Goal: Communication & Community: Answer question/provide support

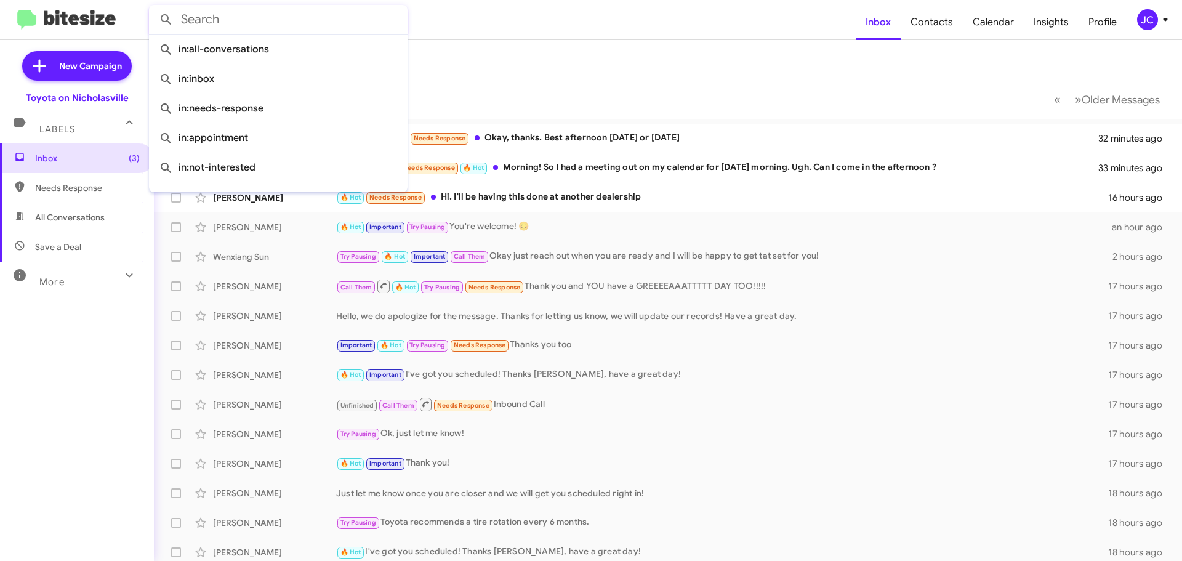
click at [205, 18] on input "text" at bounding box center [278, 20] width 259 height 30
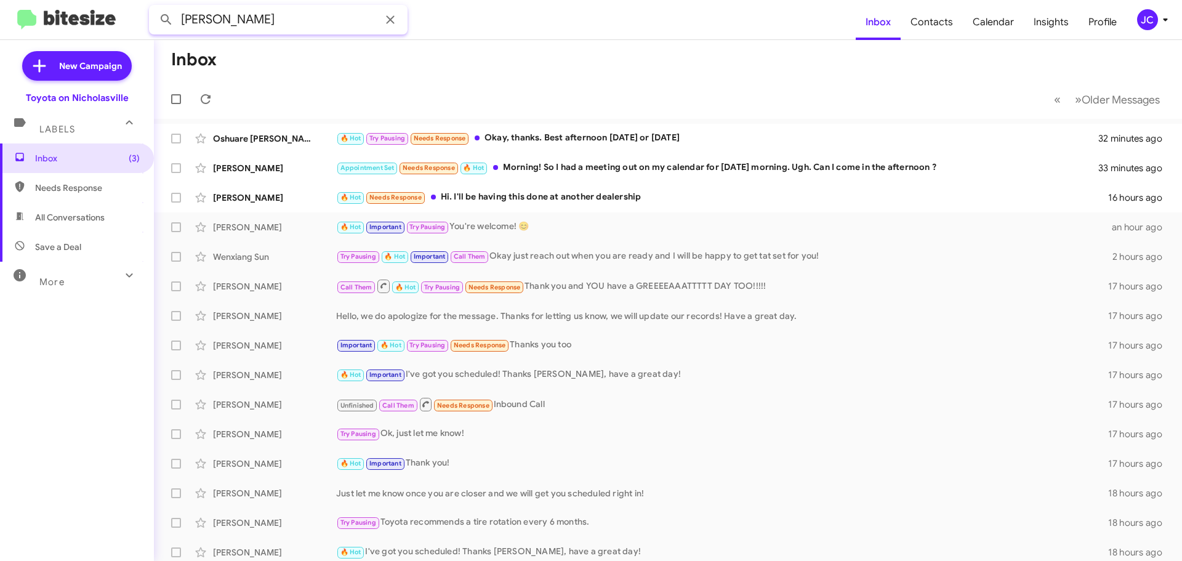
click at [154, 7] on button at bounding box center [166, 19] width 25 height 25
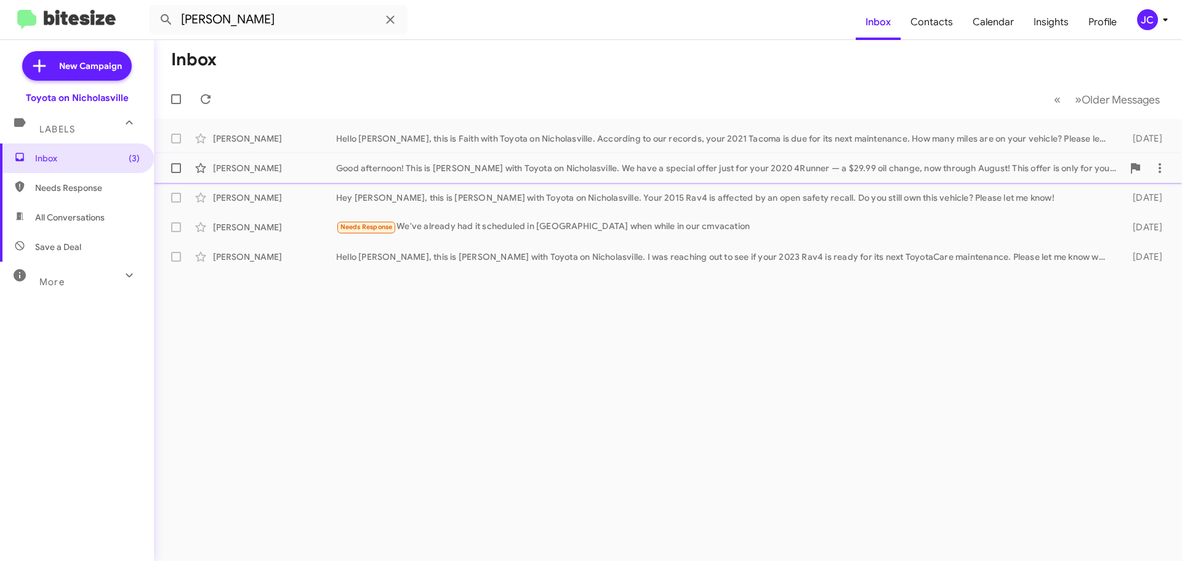
click at [590, 182] on span "[PERSON_NAME] Good afternoon! This is [PERSON_NAME] with Toyota on Nicholasvill…" at bounding box center [668, 168] width 1028 height 30
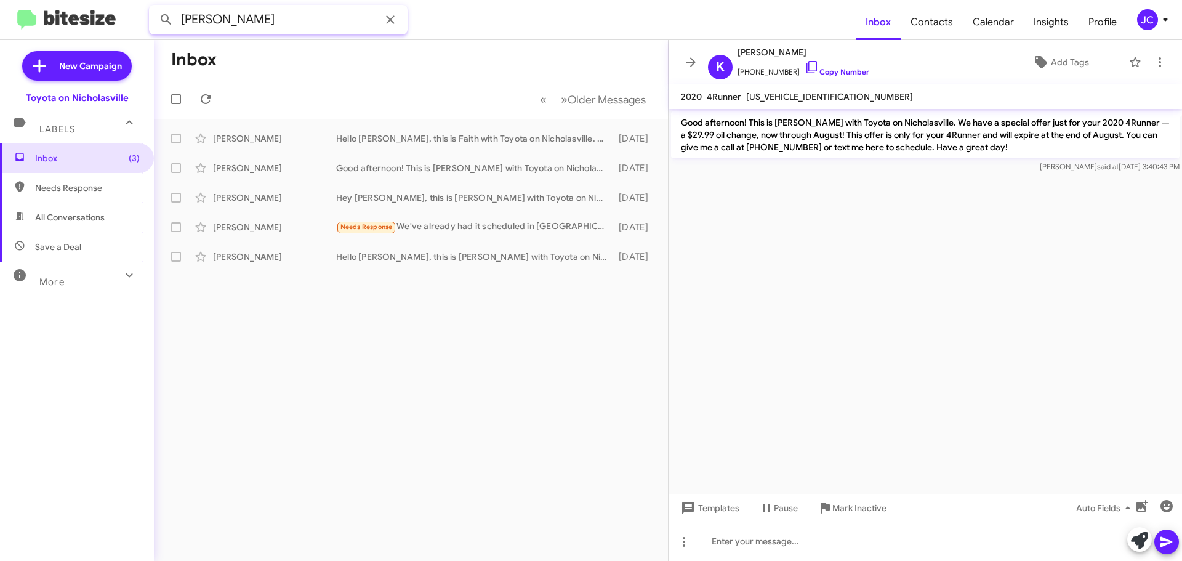
drag, startPoint x: 56, startPoint y: 30, endPoint x: -135, endPoint y: 34, distance: 191.5
click at [0, 34] on html "[PERSON_NAME] Inbox Contacts Calendar Insights Profile JC New Campaign Toyota o…" at bounding box center [591, 280] width 1182 height 561
type input "[PERSON_NAME]"
click at [154, 7] on button at bounding box center [166, 19] width 25 height 25
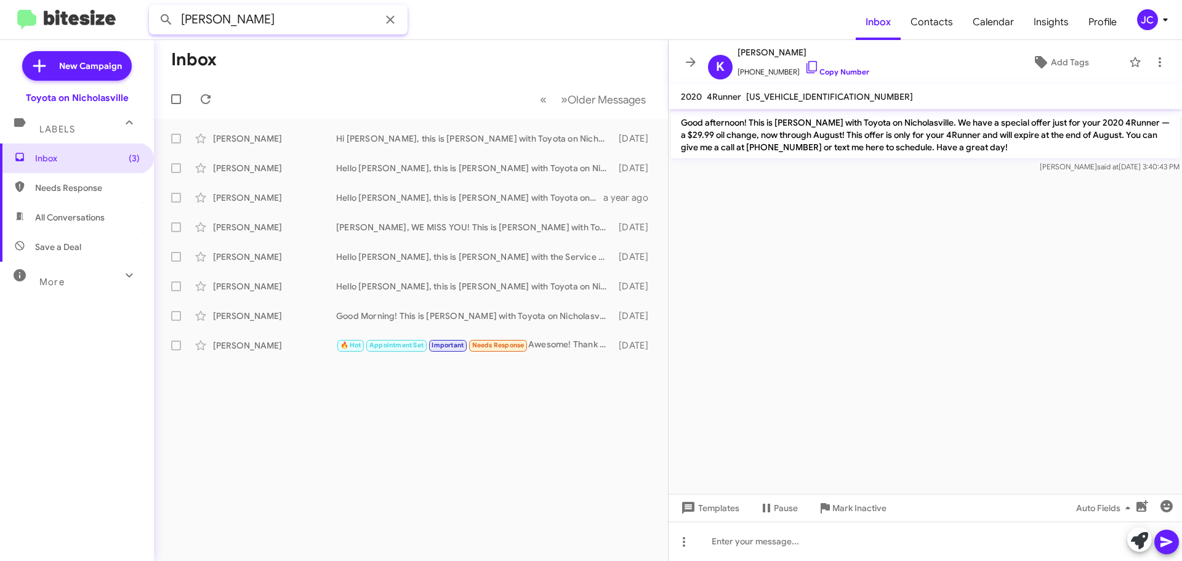
drag, startPoint x: 233, startPoint y: 13, endPoint x: 60, endPoint y: 12, distance: 173.0
click at [60, 14] on mat-toolbar "[PERSON_NAME] Inbox Contacts Calendar Insights Profile JC" at bounding box center [591, 19] width 1182 height 39
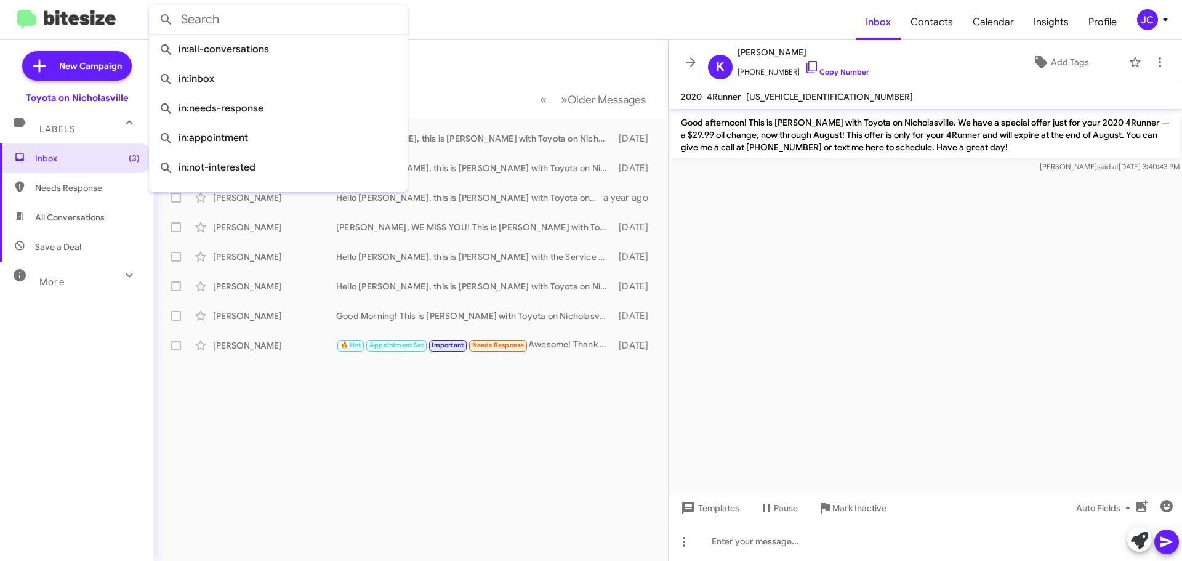
click at [154, 7] on button at bounding box center [166, 19] width 25 height 25
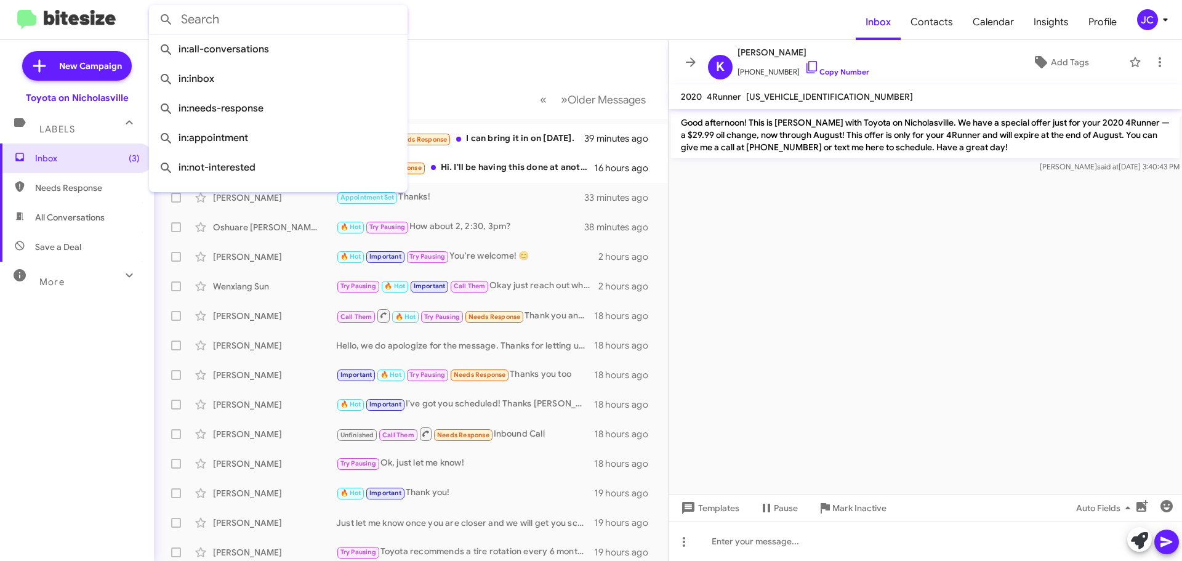
click at [514, 76] on mat-toolbar-row "Inbox" at bounding box center [411, 59] width 514 height 39
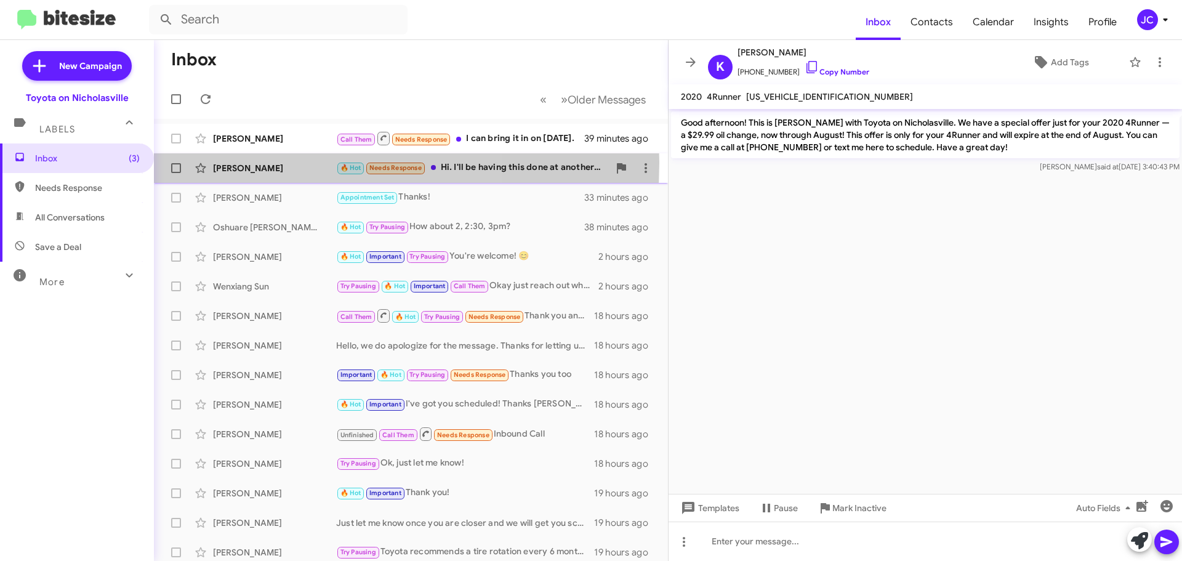
click at [268, 163] on div "[PERSON_NAME]" at bounding box center [274, 168] width 123 height 12
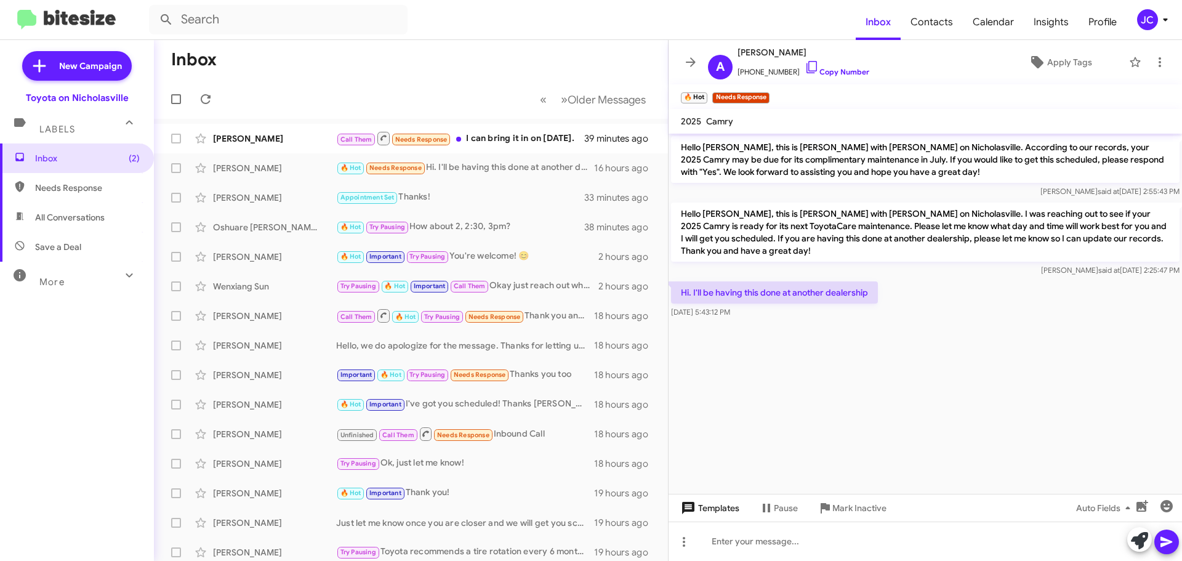
click at [721, 508] on span "Templates" at bounding box center [708, 508] width 61 height 22
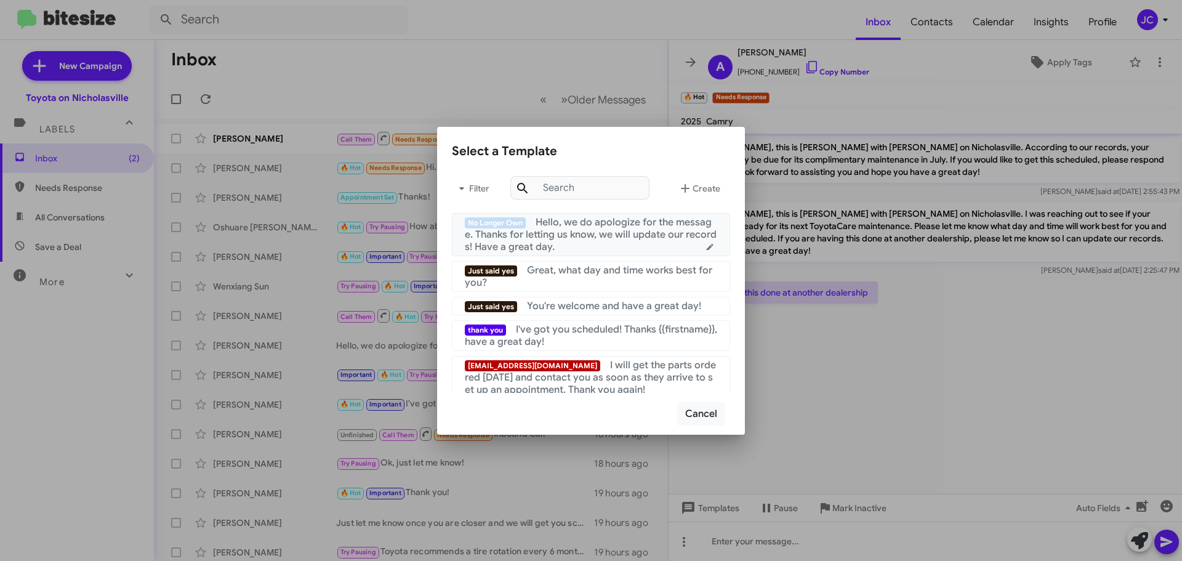
click at [641, 241] on div "No Longer Own Hello, we do apologize for the message. Thanks for letting us kno…" at bounding box center [591, 234] width 252 height 37
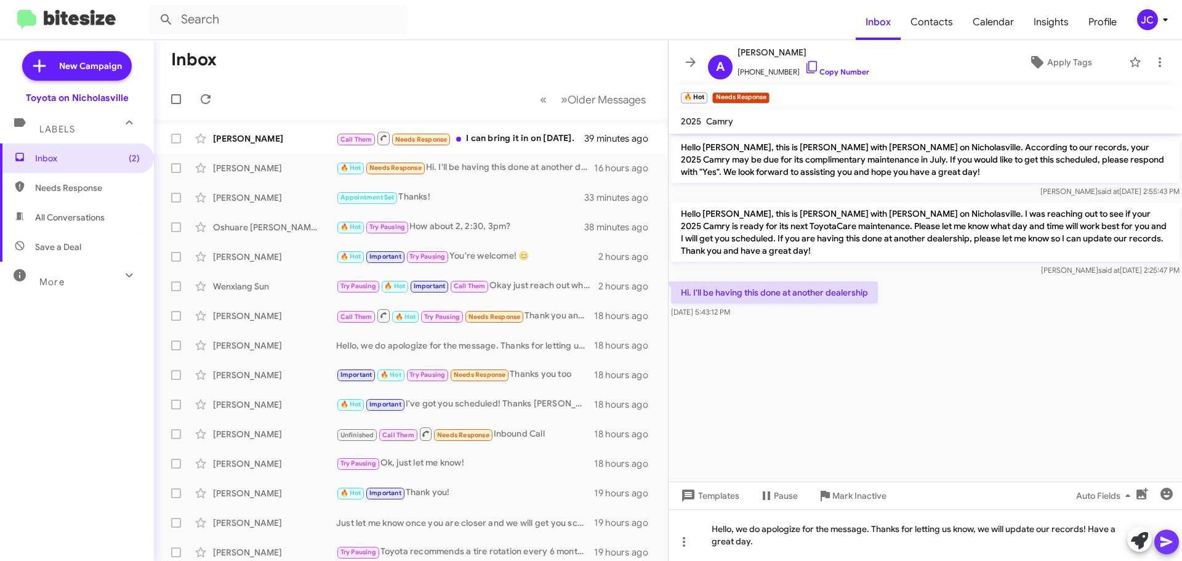
click at [1166, 543] on icon at bounding box center [1166, 542] width 12 height 10
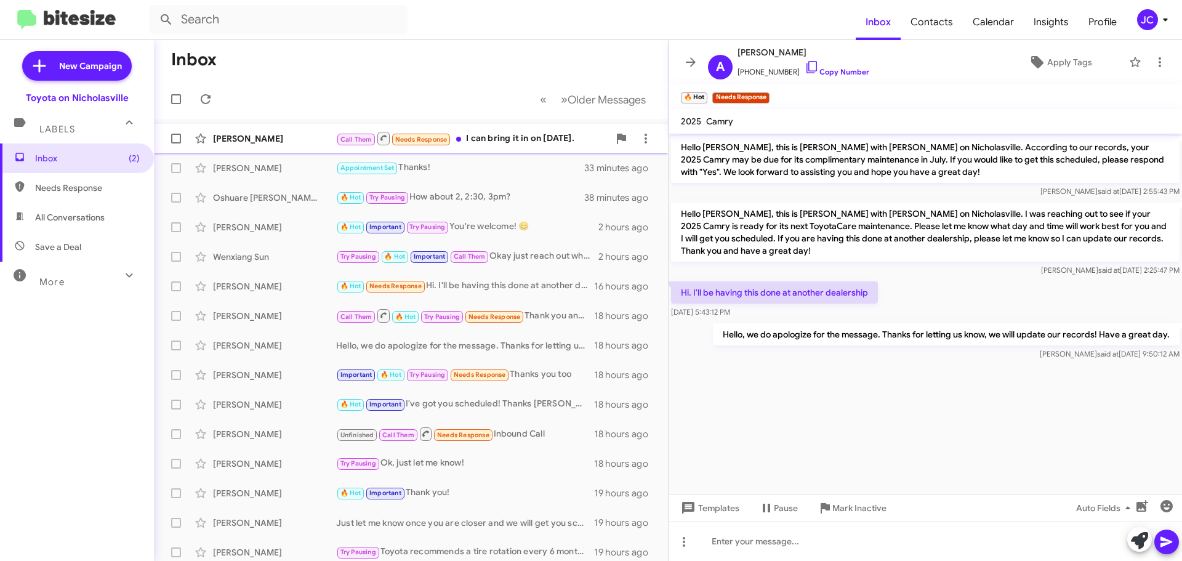
click at [253, 142] on div "[PERSON_NAME]" at bounding box center [274, 138] width 123 height 12
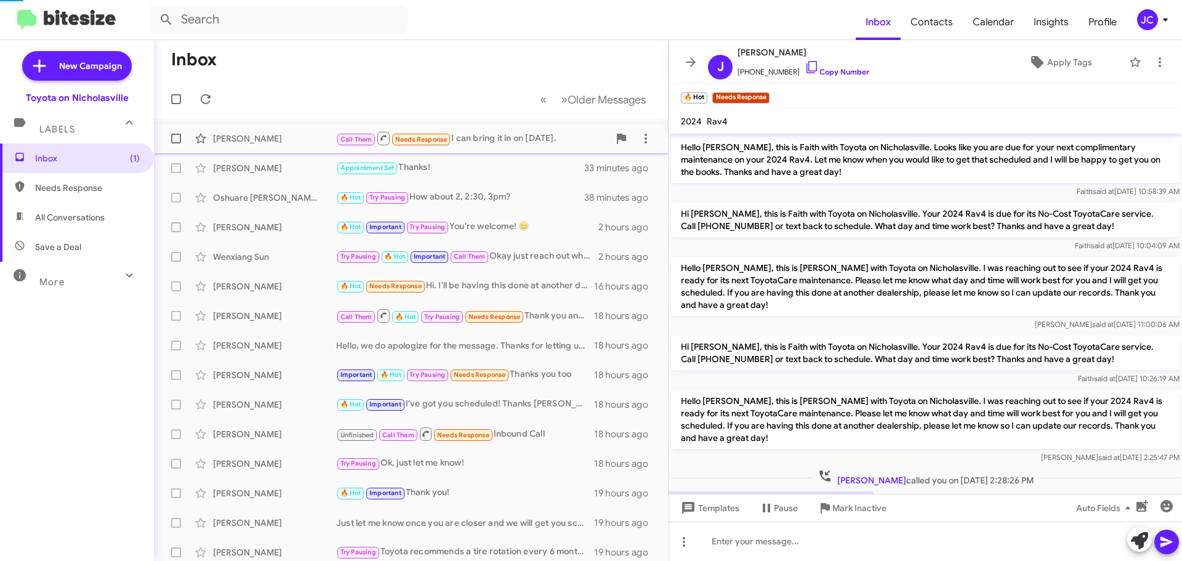
scroll to position [103, 0]
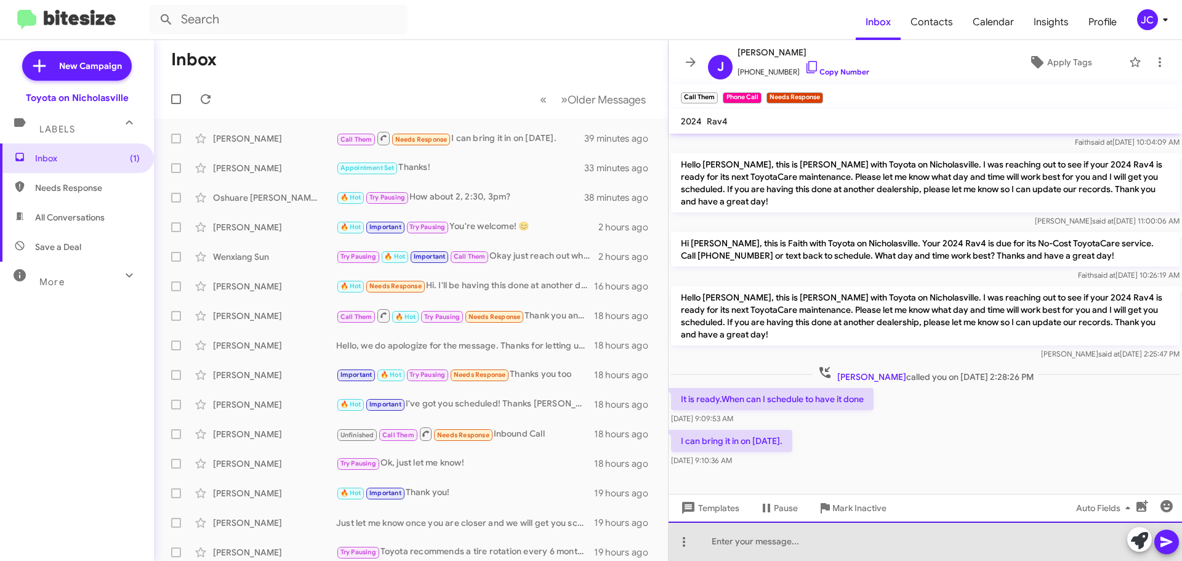
click at [772, 539] on div at bounding box center [924, 540] width 513 height 39
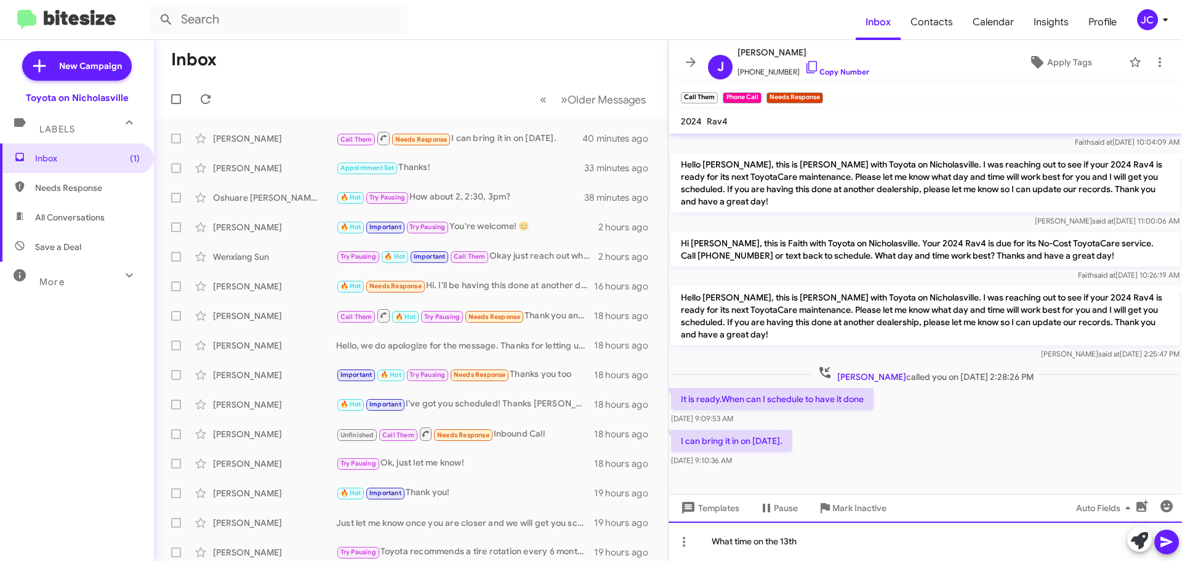
click at [838, 548] on div "What time on the 13th" at bounding box center [924, 540] width 513 height 39
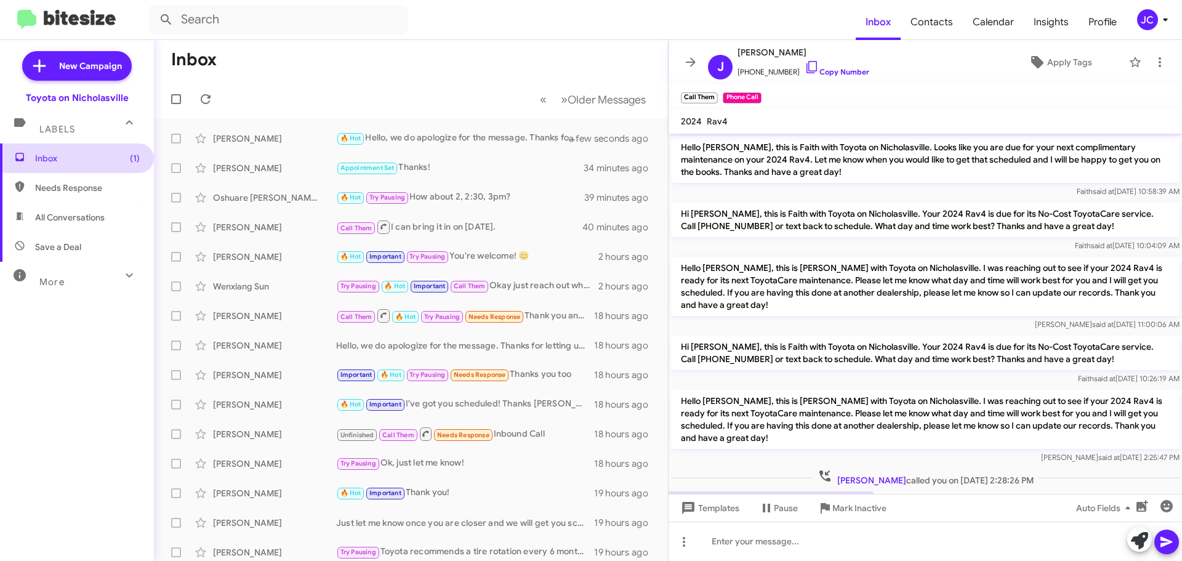
click at [118, 158] on span "Inbox (1)" at bounding box center [87, 158] width 105 height 12
